Goal: Information Seeking & Learning: Learn about a topic

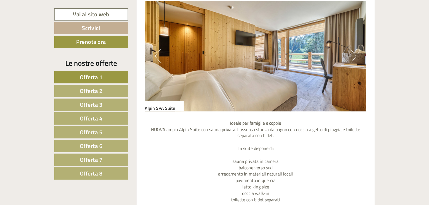
scroll to position [393, 0]
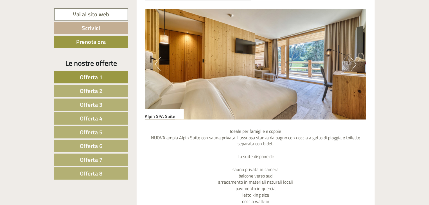
click at [353, 66] on button "Next" at bounding box center [353, 64] width 6 height 14
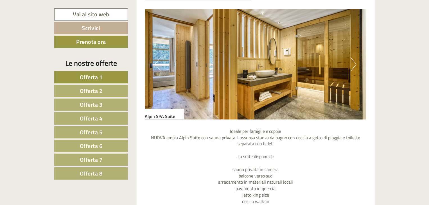
click at [353, 66] on button "Next" at bounding box center [353, 64] width 6 height 14
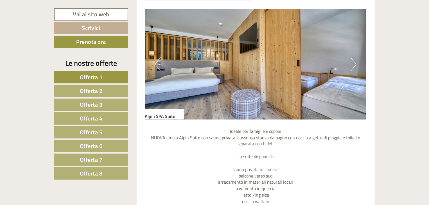
click at [157, 66] on button "Previous" at bounding box center [158, 64] width 6 height 14
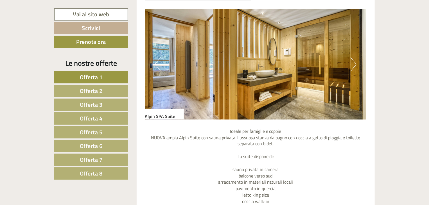
click at [354, 68] on button "Next" at bounding box center [353, 64] width 6 height 14
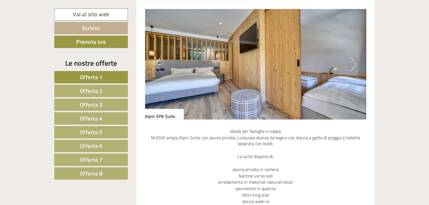
click at [354, 68] on button "Next" at bounding box center [353, 64] width 6 height 14
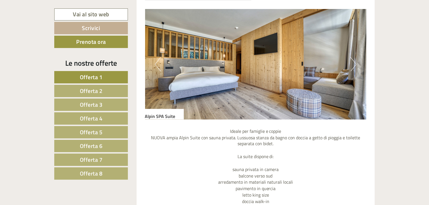
click at [354, 68] on button "Next" at bounding box center [353, 64] width 6 height 14
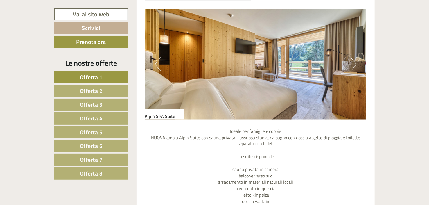
click at [354, 68] on button "Next" at bounding box center [353, 64] width 6 height 14
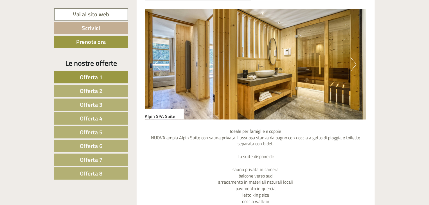
click at [354, 68] on button "Next" at bounding box center [353, 64] width 6 height 14
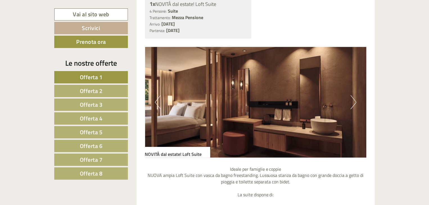
scroll to position [895, 0]
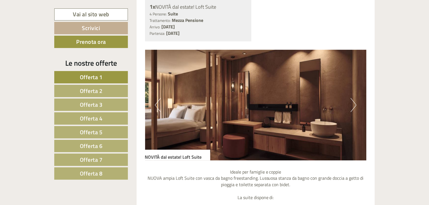
click at [352, 106] on button "Next" at bounding box center [353, 105] width 6 height 14
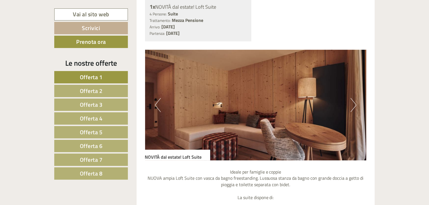
click at [352, 106] on button "Next" at bounding box center [353, 105] width 6 height 14
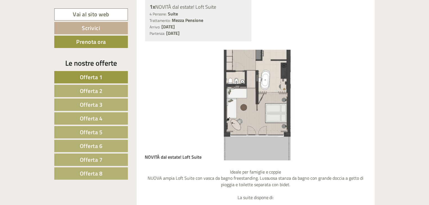
click at [352, 106] on button "Next" at bounding box center [353, 105] width 6 height 14
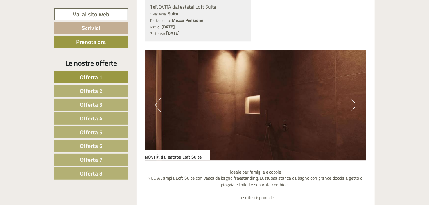
click at [352, 106] on button "Next" at bounding box center [353, 105] width 6 height 14
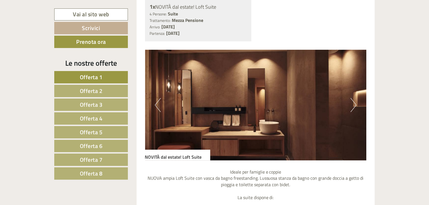
click at [352, 106] on button "Next" at bounding box center [353, 105] width 6 height 14
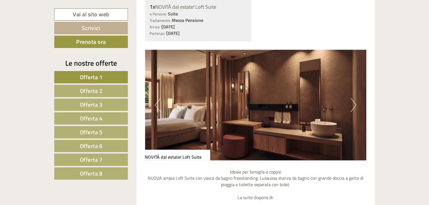
click at [352, 106] on button "Next" at bounding box center [353, 105] width 6 height 14
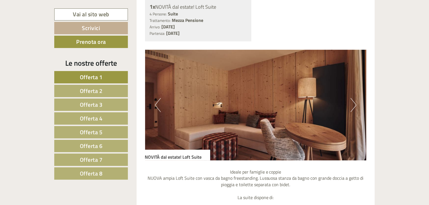
click at [352, 106] on button "Next" at bounding box center [353, 105] width 6 height 14
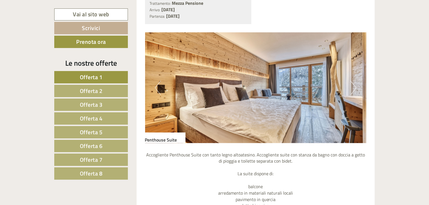
scroll to position [1446, 0]
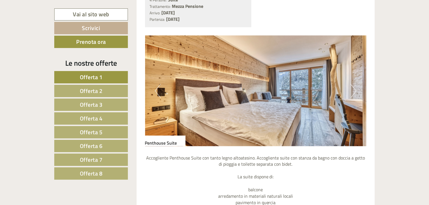
click at [355, 87] on button "Next" at bounding box center [353, 91] width 6 height 14
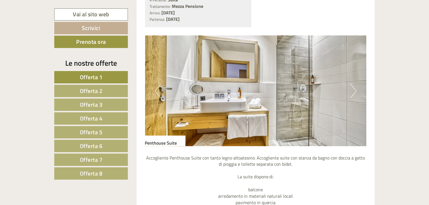
click at [355, 87] on button "Next" at bounding box center [353, 91] width 6 height 14
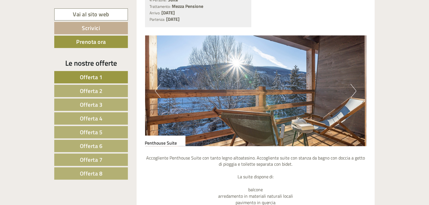
click at [355, 87] on button "Next" at bounding box center [353, 91] width 6 height 14
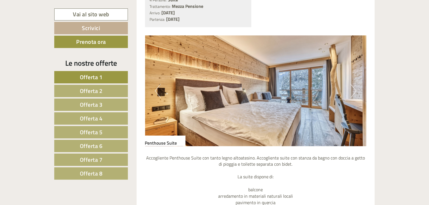
click at [355, 87] on button "Next" at bounding box center [353, 91] width 6 height 14
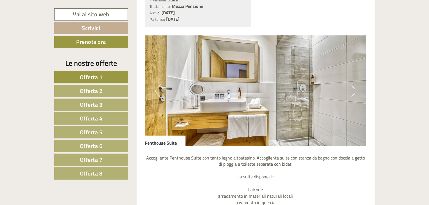
click at [355, 87] on button "Next" at bounding box center [353, 91] width 6 height 14
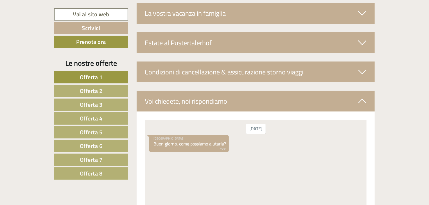
scroll to position [2127, 0]
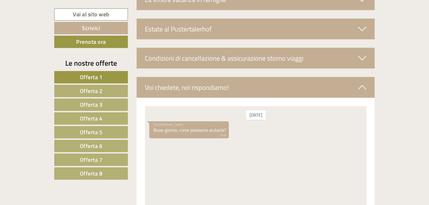
click at [103, 106] on link "Offerta 3" at bounding box center [91, 105] width 74 height 12
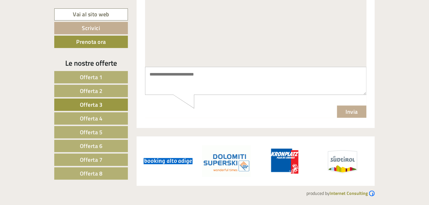
scroll to position [313, 0]
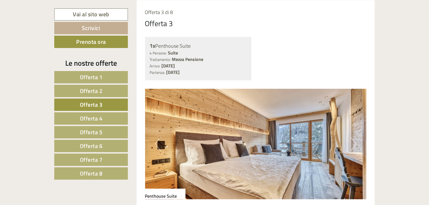
click at [99, 115] on span "Offerta 4" at bounding box center [91, 118] width 23 height 9
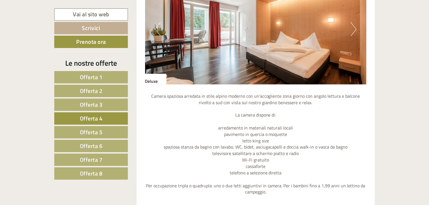
scroll to position [430, 0]
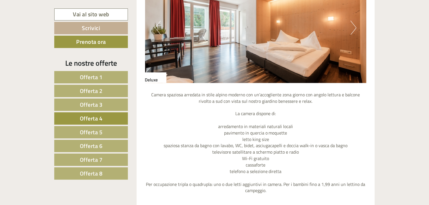
click at [356, 29] on button "Next" at bounding box center [353, 28] width 6 height 14
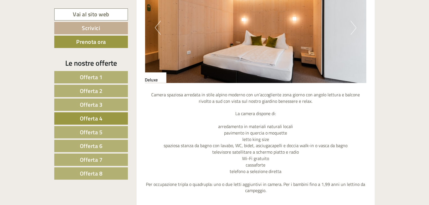
click at [356, 29] on button "Next" at bounding box center [353, 28] width 6 height 14
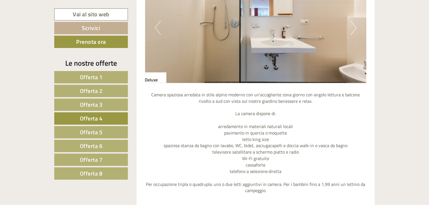
click at [89, 167] on link "Offerta 8" at bounding box center [91, 173] width 74 height 12
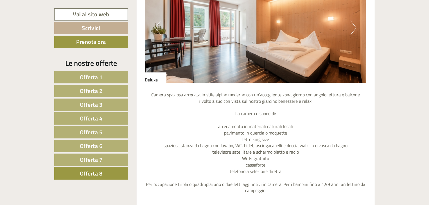
scroll to position [313, 0]
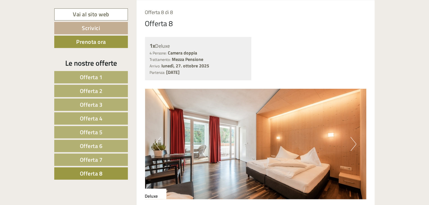
click at [105, 105] on link "Offerta 3" at bounding box center [91, 105] width 74 height 12
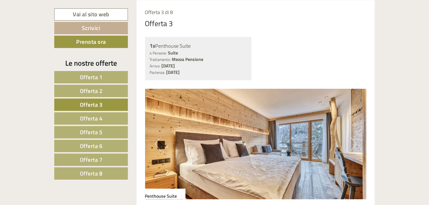
click at [108, 74] on link "Offerta 1" at bounding box center [91, 77] width 74 height 12
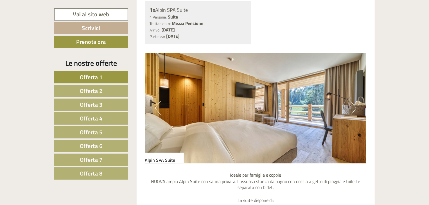
scroll to position [353, 0]
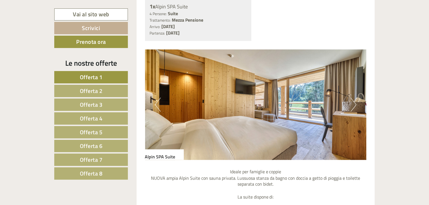
click at [355, 106] on button "Next" at bounding box center [353, 105] width 6 height 14
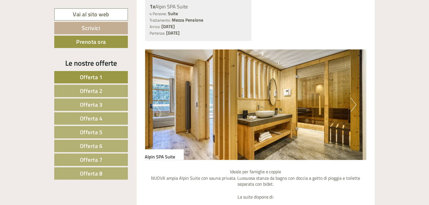
click at [355, 106] on button "Next" at bounding box center [353, 105] width 6 height 14
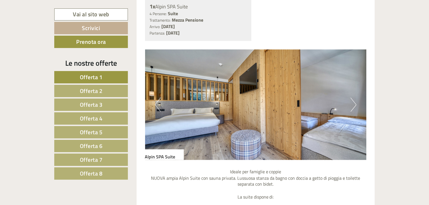
click at [355, 106] on button "Next" at bounding box center [353, 105] width 6 height 14
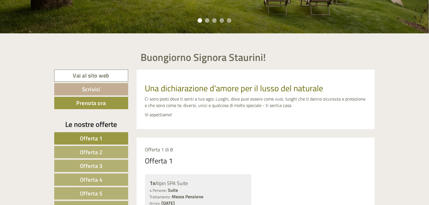
scroll to position [0, 0]
